Goal: Task Accomplishment & Management: Manage account settings

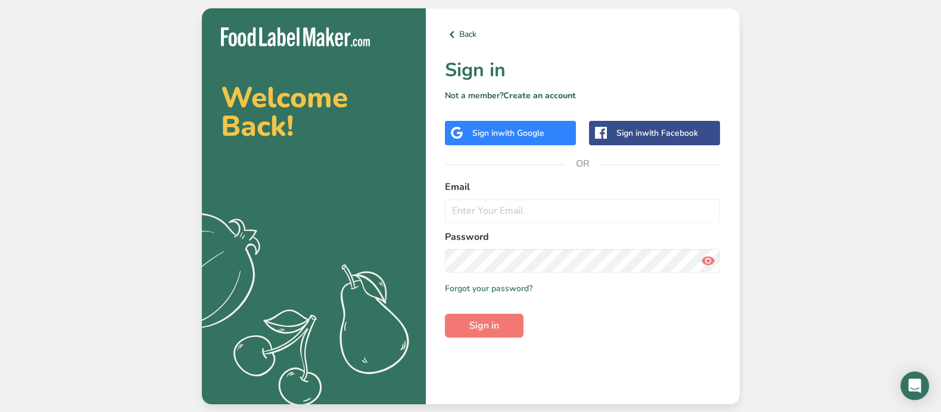
click at [520, 133] on span "with Google" at bounding box center [521, 132] width 46 height 11
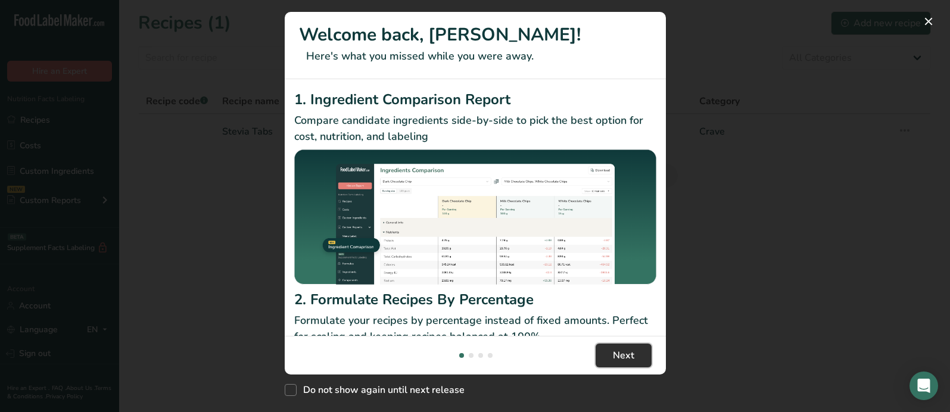
click at [617, 356] on span "Next" at bounding box center [623, 355] width 21 height 14
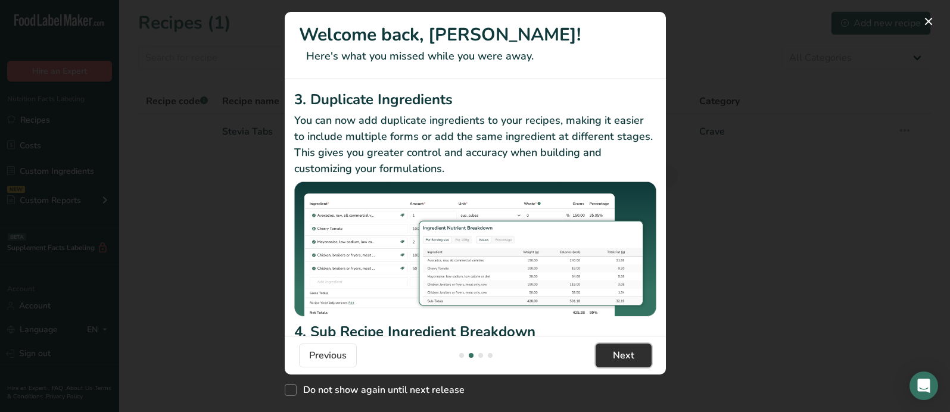
click at [617, 356] on span "Next" at bounding box center [623, 355] width 21 height 14
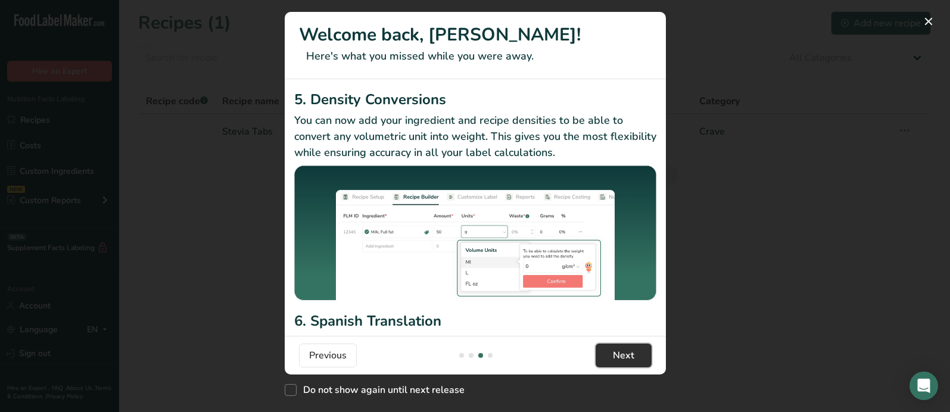
click at [617, 356] on span "Next" at bounding box center [623, 355] width 21 height 14
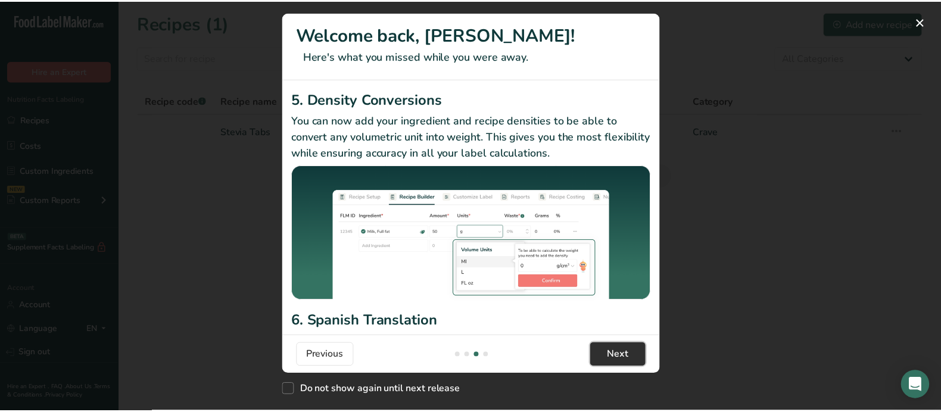
scroll to position [0, 1143]
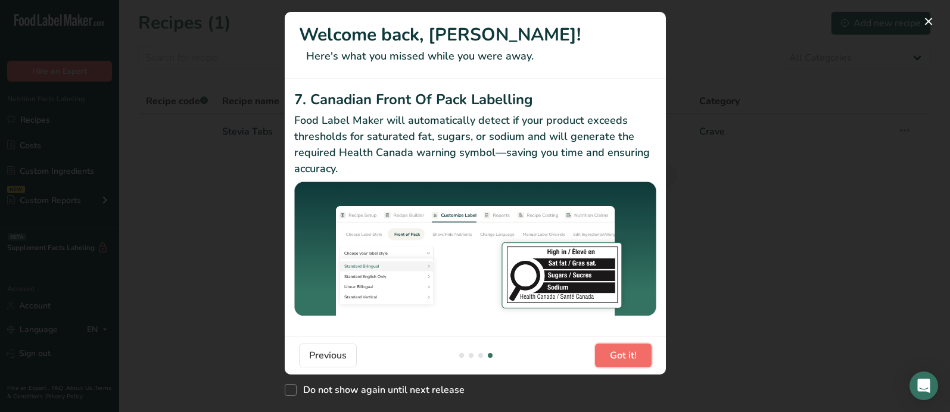
click at [617, 356] on span "Got it!" at bounding box center [623, 355] width 27 height 14
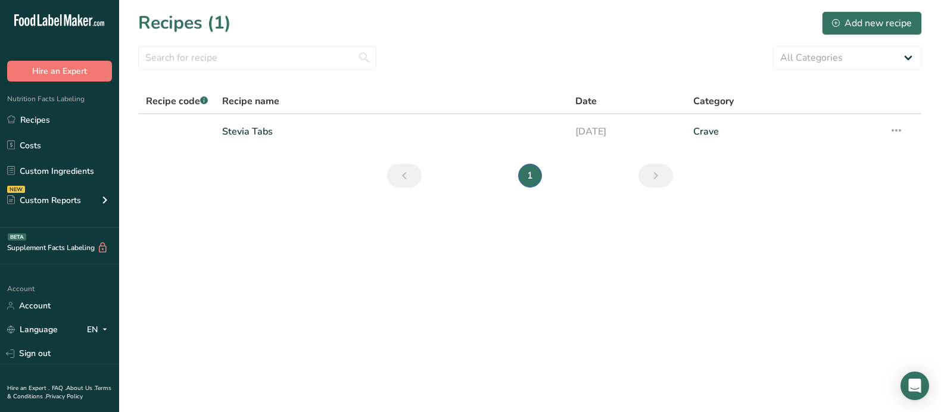
click at [289, 240] on main "Recipes (1) Add new recipe All Categories Baked Goods Beverages Confectionery C…" at bounding box center [470, 206] width 941 height 412
click at [254, 133] on link "Stevia Tabs" at bounding box center [391, 131] width 339 height 25
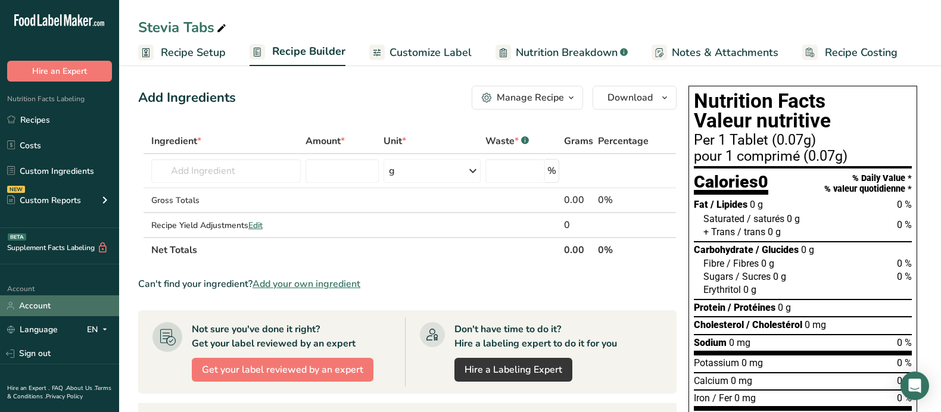
click at [35, 310] on link "Account" at bounding box center [59, 305] width 119 height 21
